Goal: Find contact information: Find contact information

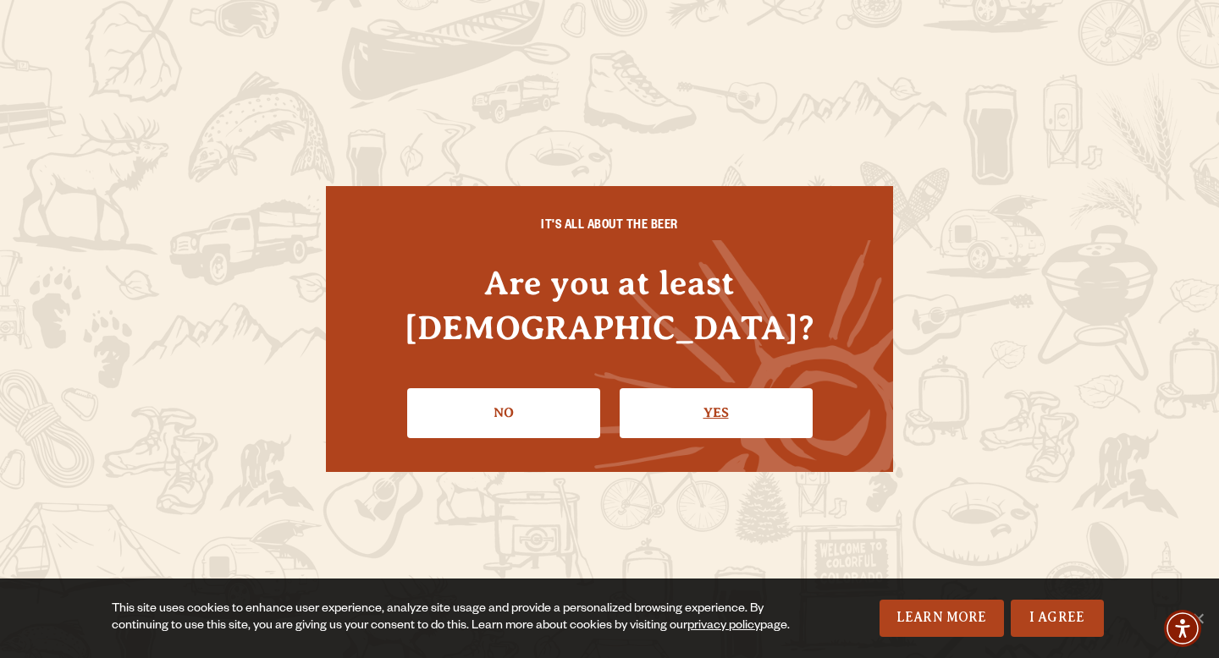
click at [705, 389] on link "Yes" at bounding box center [716, 412] width 193 height 49
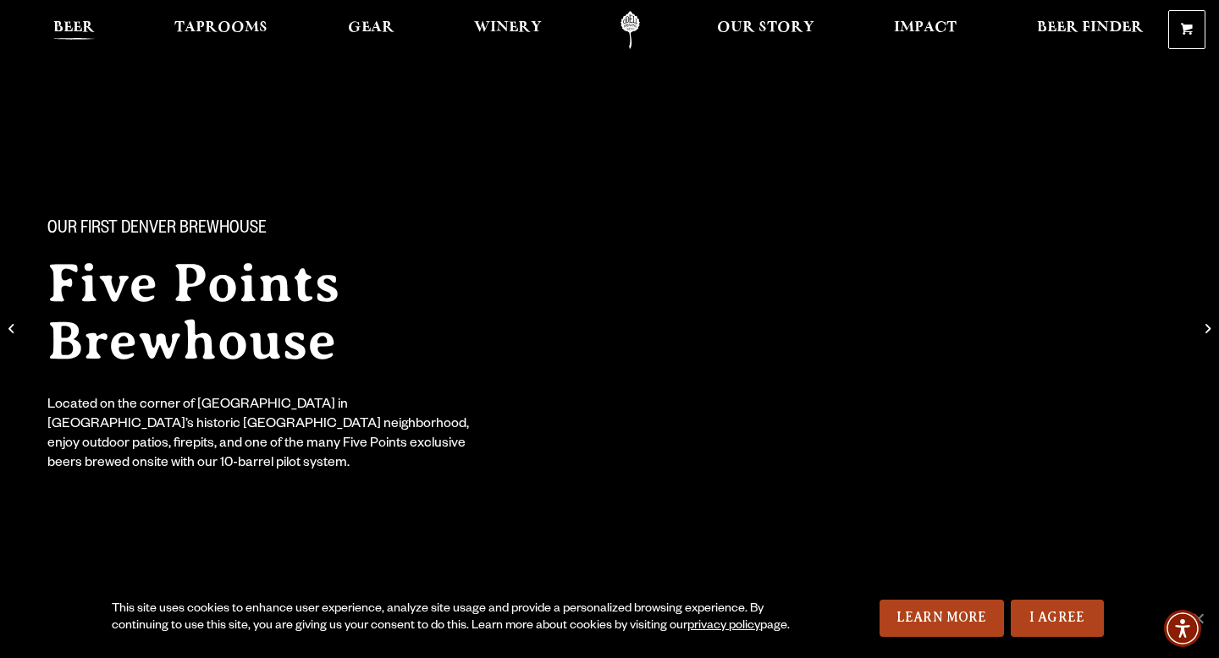
click at [82, 31] on span "Beer" at bounding box center [73, 28] width 41 height 14
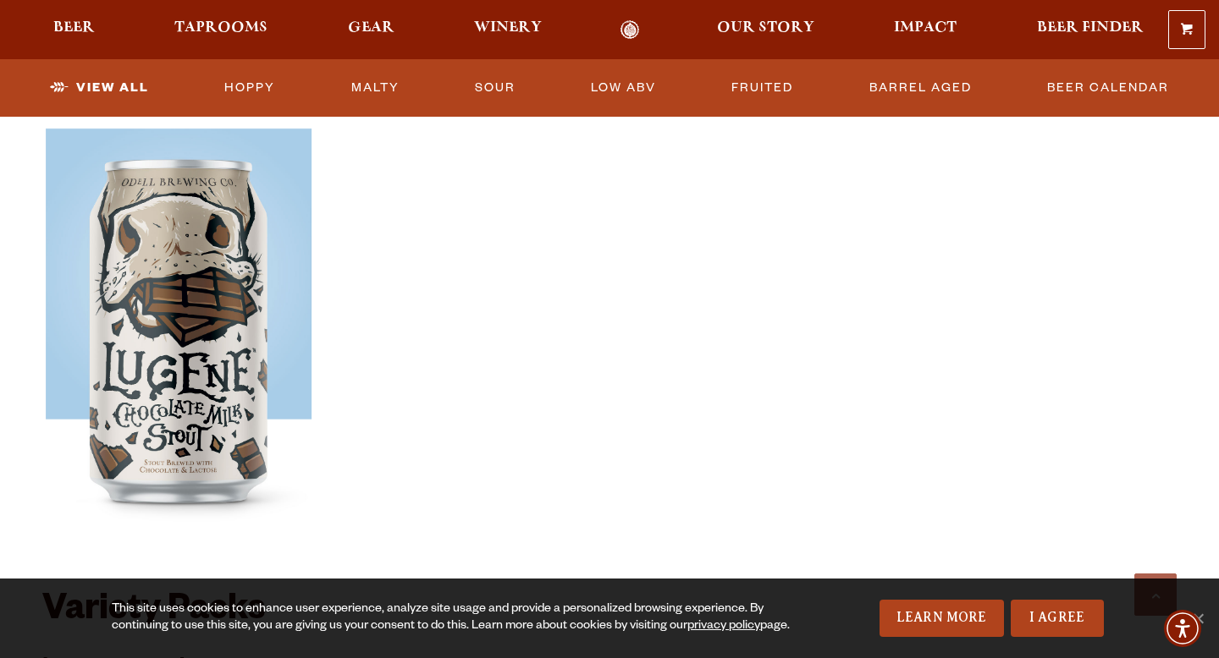
scroll to position [2998, 0]
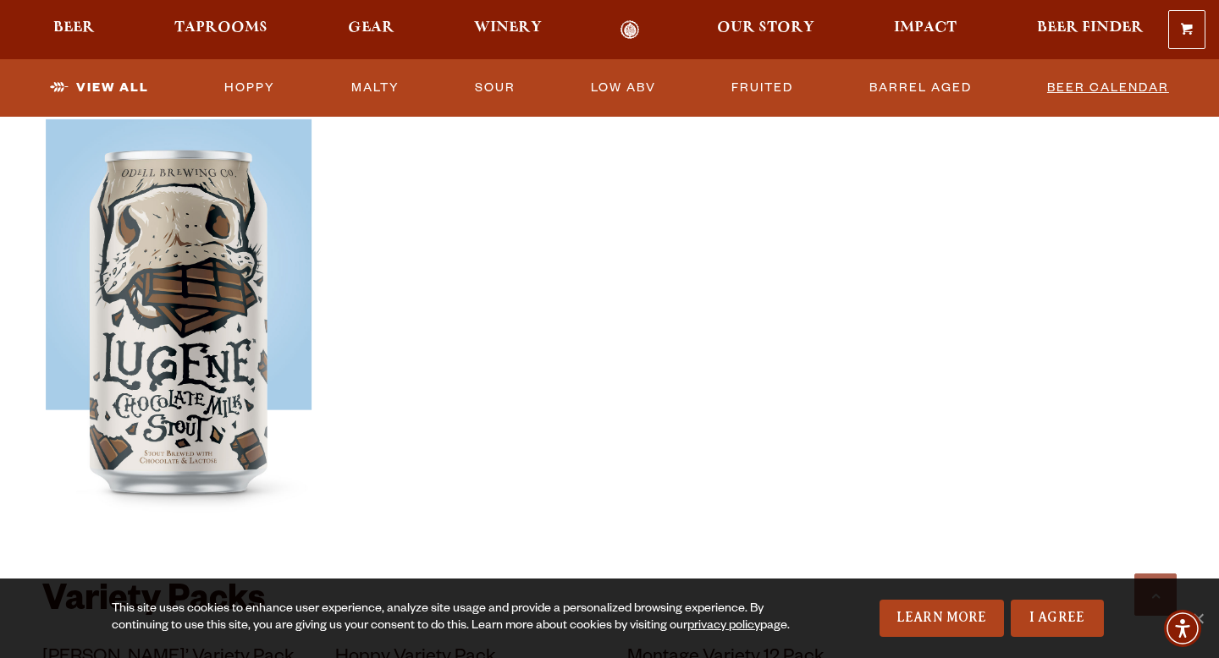
click at [1089, 87] on link "Beer Calendar" at bounding box center [1107, 88] width 135 height 39
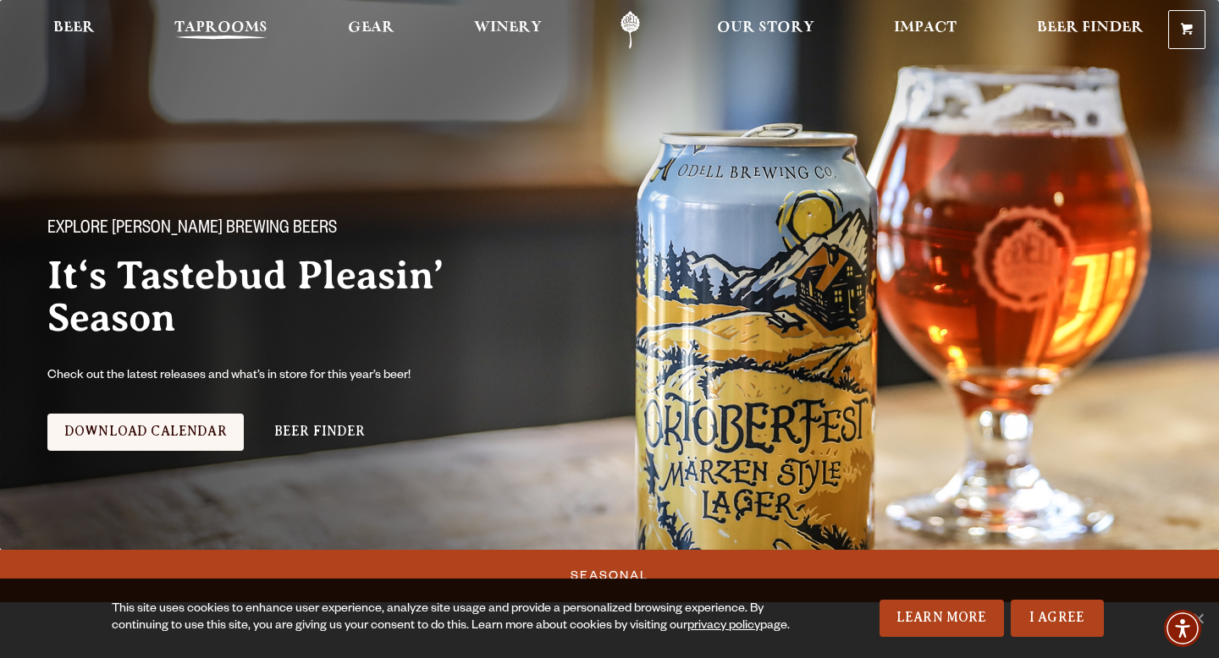
click at [247, 26] on span "Taprooms" at bounding box center [220, 28] width 93 height 14
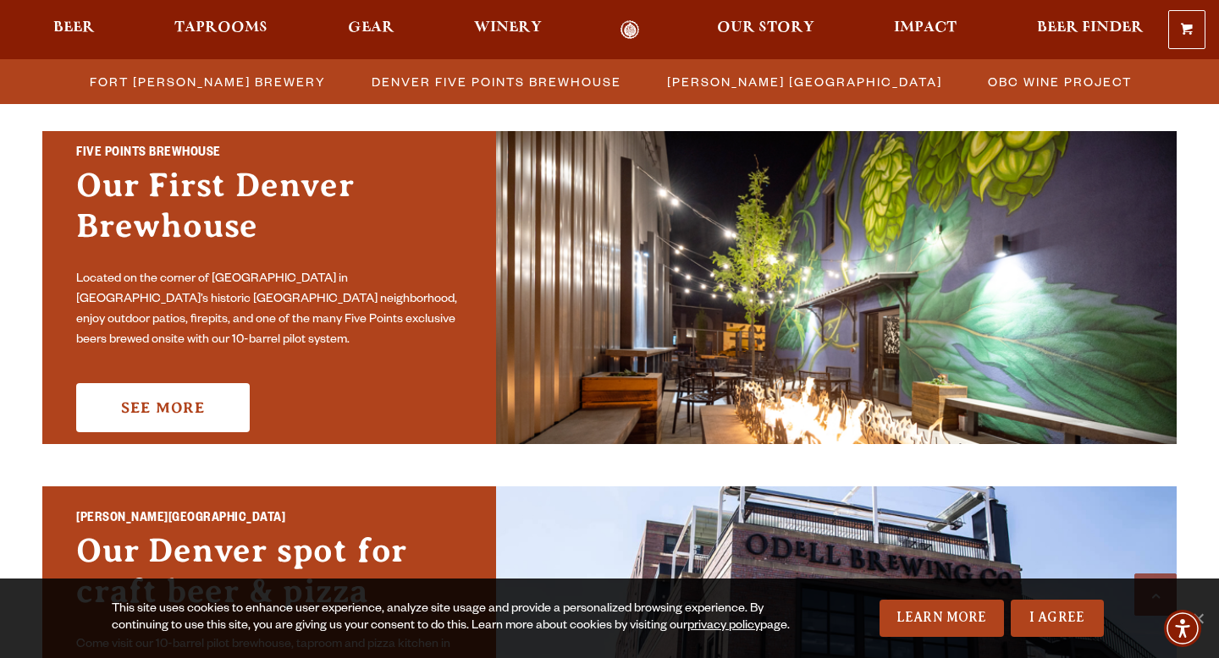
scroll to position [880, 0]
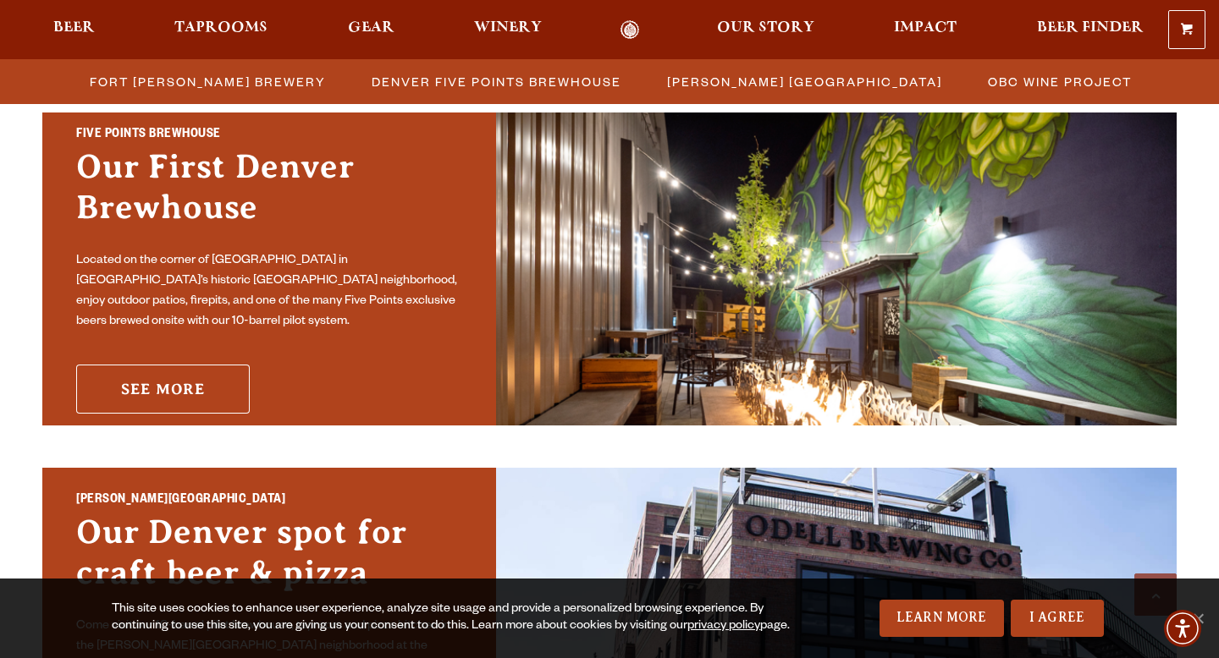
click at [200, 388] on link "See More" at bounding box center [163, 389] width 174 height 49
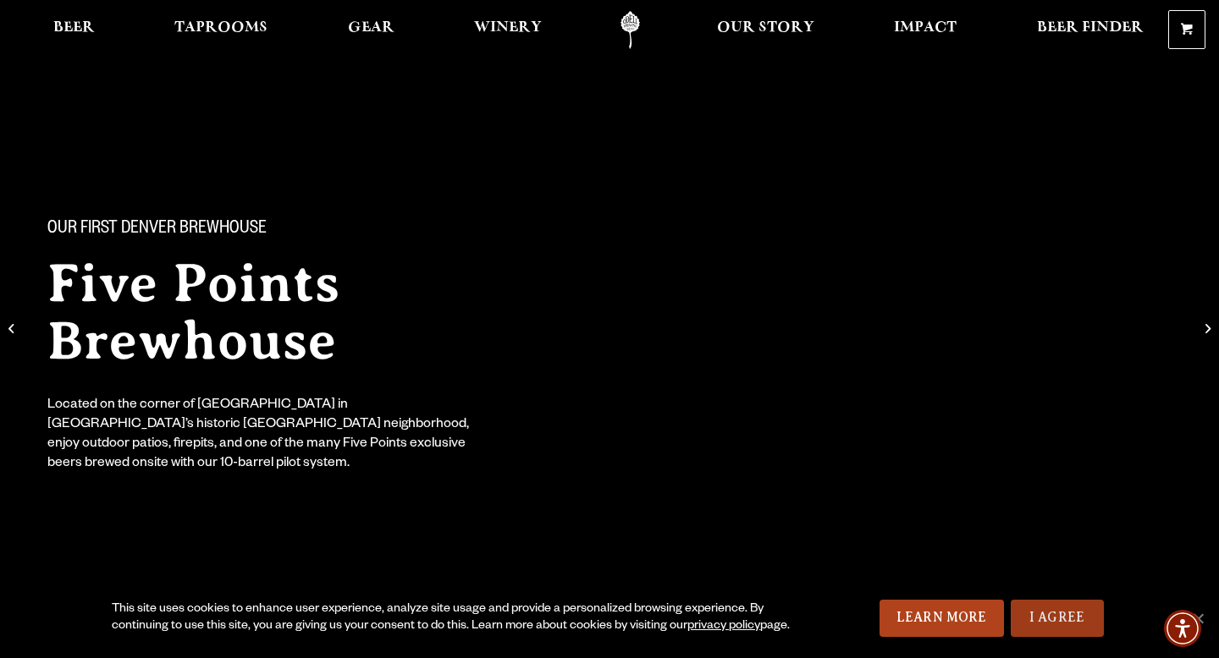
click at [1066, 600] on link "I Agree" at bounding box center [1057, 618] width 93 height 37
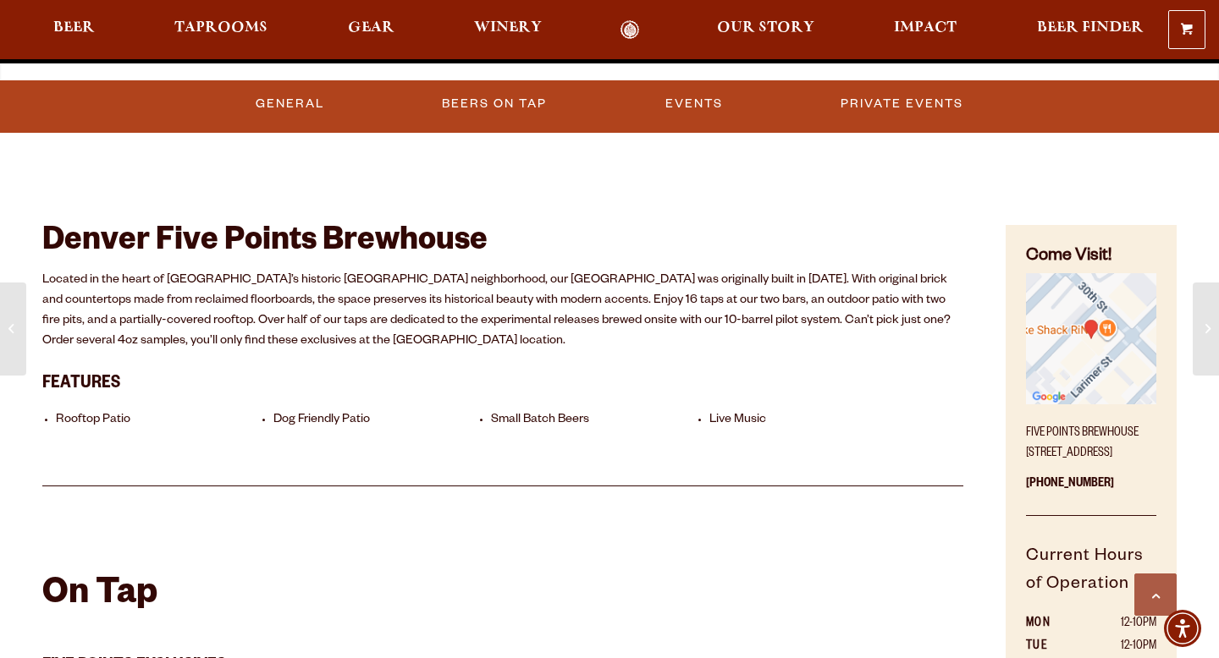
scroll to position [635, 0]
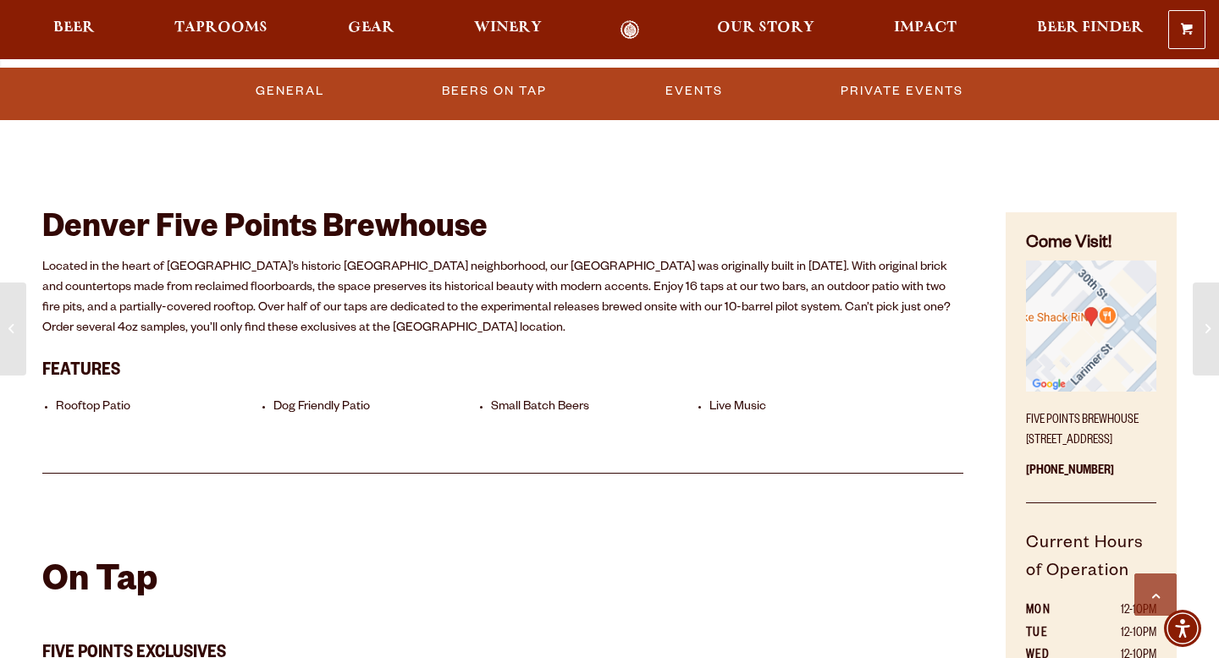
drag, startPoint x: 1026, startPoint y: 416, endPoint x: 1112, endPoint y: 455, distance: 94.7
click at [1112, 452] on p "Five Points Brewhouse [STREET_ADDRESS]" at bounding box center [1091, 426] width 130 height 51
copy p "Five Points Brewhouse [STREET_ADDRESS]"
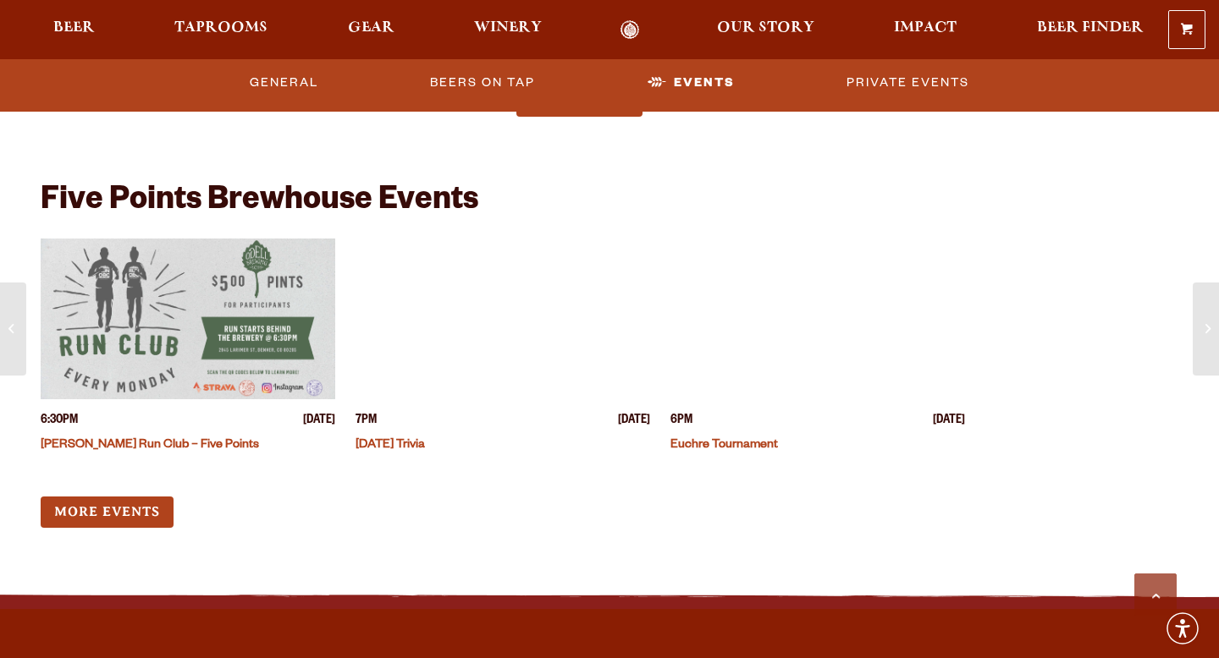
scroll to position [4654, 0]
